Goal: Task Accomplishment & Management: Complete application form

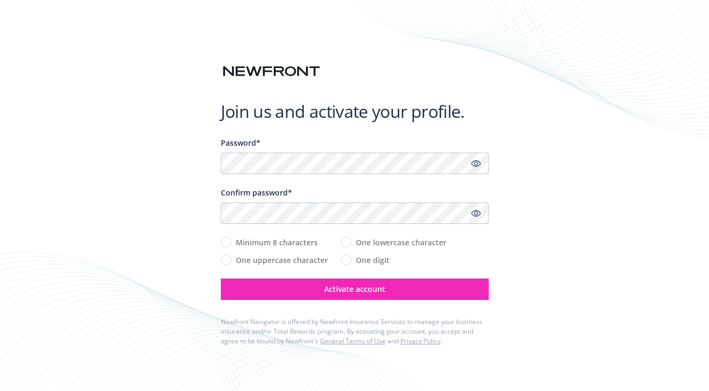
click at [2, 54] on div "Join us and activate your profile. Password* Confirm password* Minimum 8 charac…" at bounding box center [354, 195] width 709 height 391
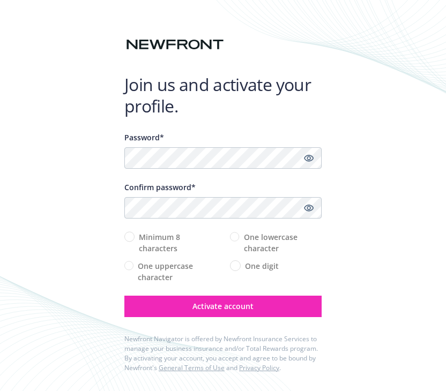
click at [124, 169] on div at bounding box center [124, 169] width 0 height 0
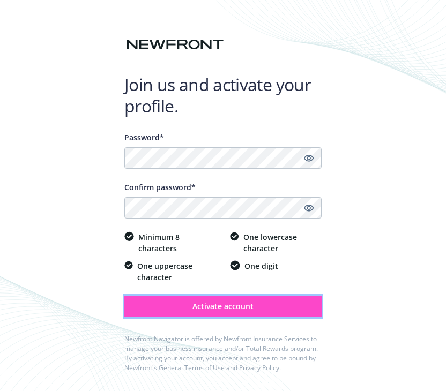
click at [211, 311] on span "Activate account" at bounding box center [222, 306] width 61 height 10
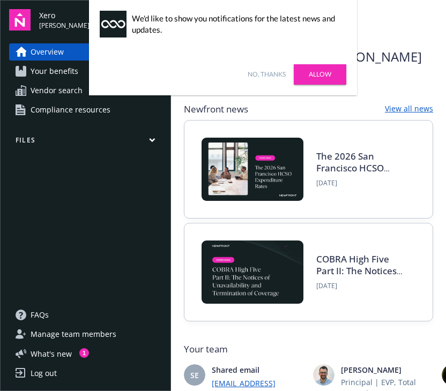
click at [266, 79] on link "No, thanks" at bounding box center [267, 75] width 38 height 10
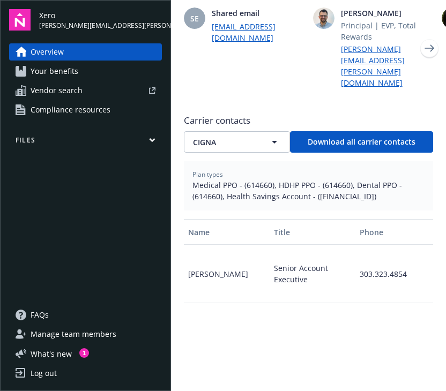
scroll to position [335, 0]
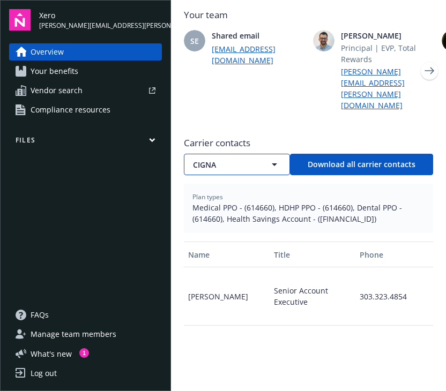
click at [276, 158] on icon "button" at bounding box center [274, 164] width 13 height 13
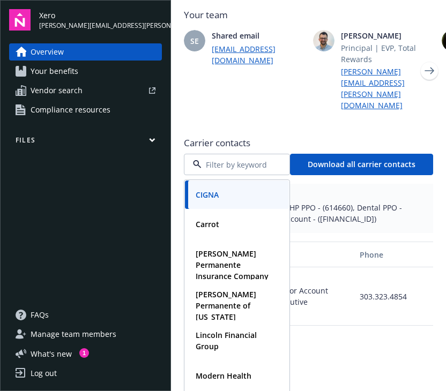
click at [276, 154] on div at bounding box center [237, 164] width 106 height 21
